Goal: Information Seeking & Learning: Stay updated

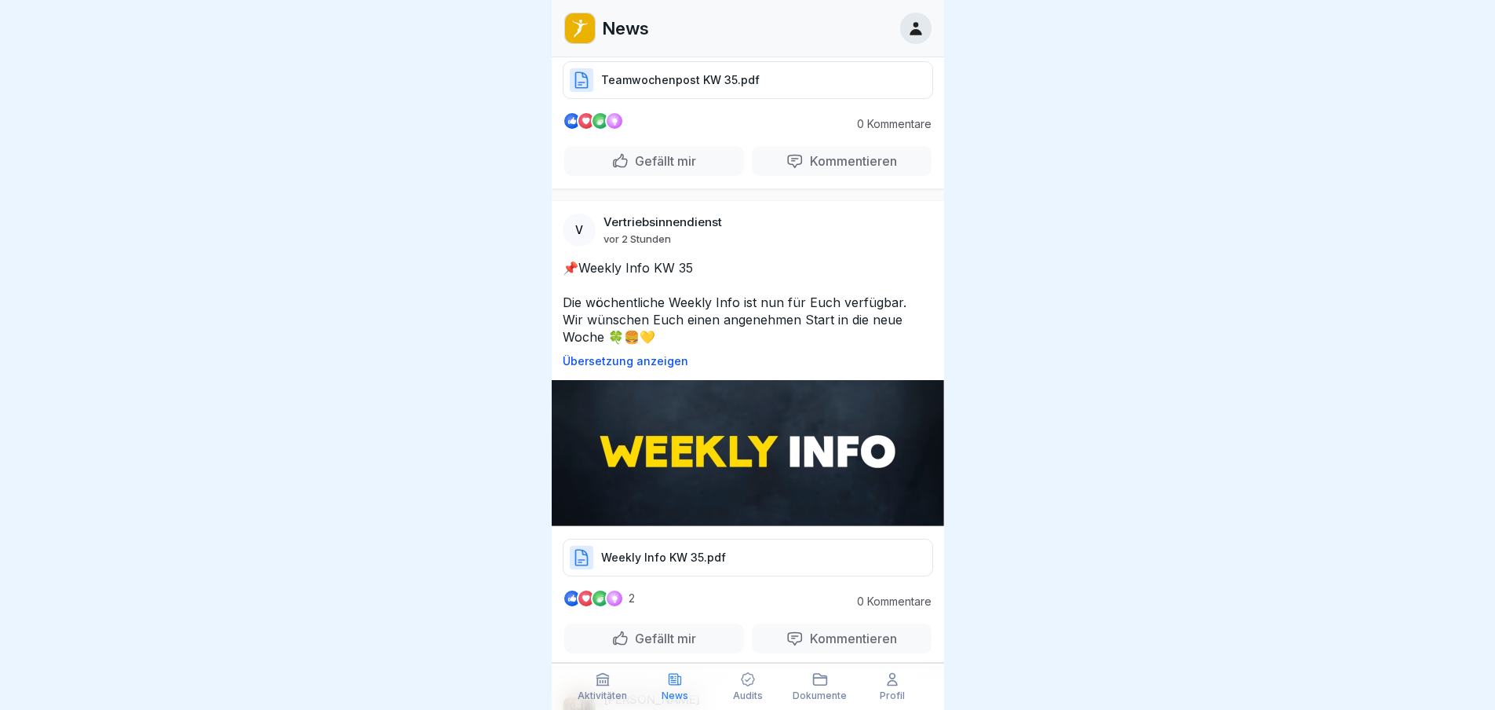
scroll to position [347, 0]
click at [774, 546] on div "Weekly Info KW 35.pdf" at bounding box center [748, 557] width 371 height 38
